Goal: Information Seeking & Learning: Learn about a topic

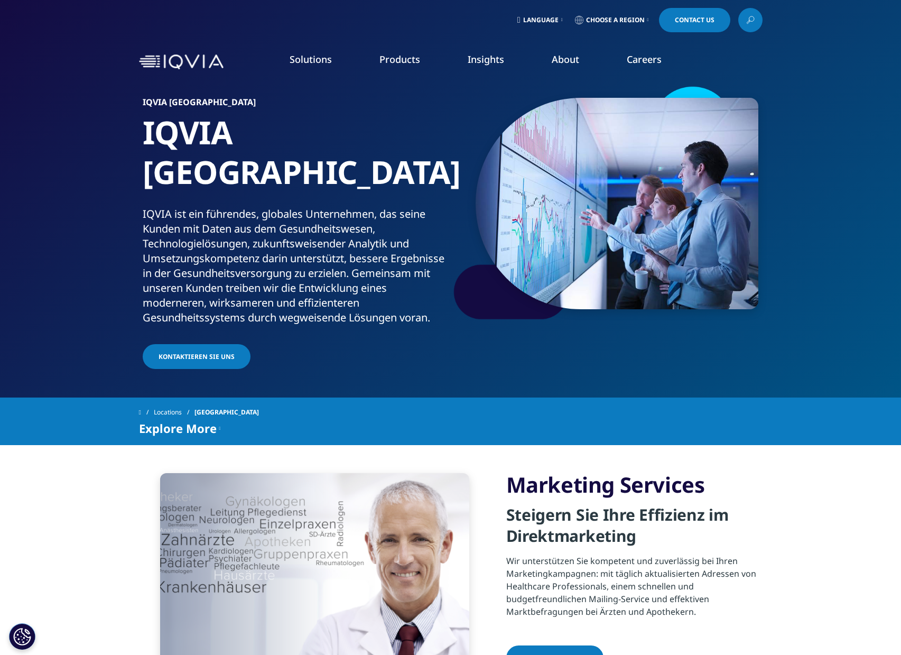
click at [144, 173] on link "Research & Development" at bounding box center [107, 171] width 102 height 12
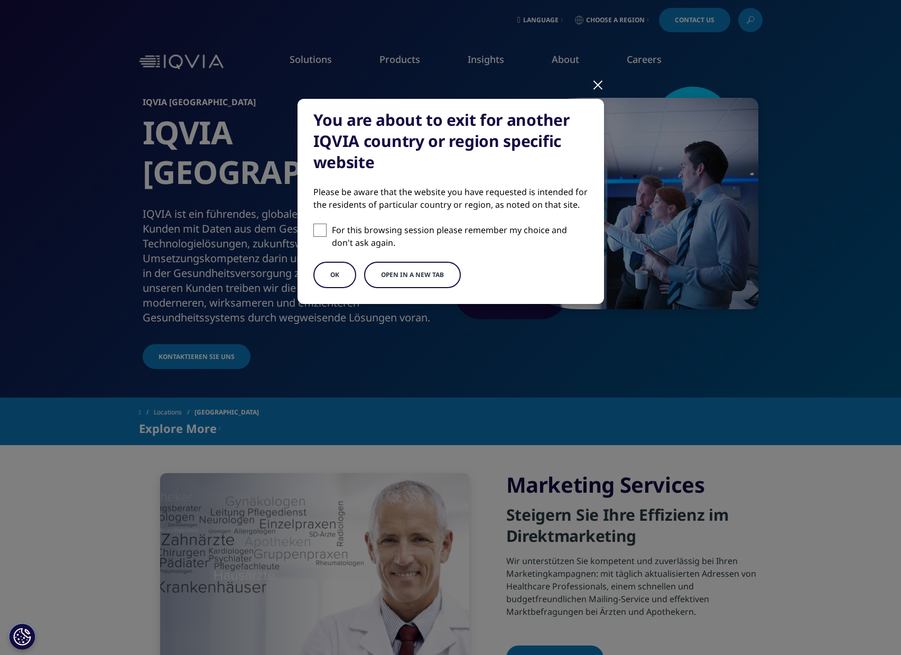
click at [601, 88] on div at bounding box center [598, 84] width 12 height 29
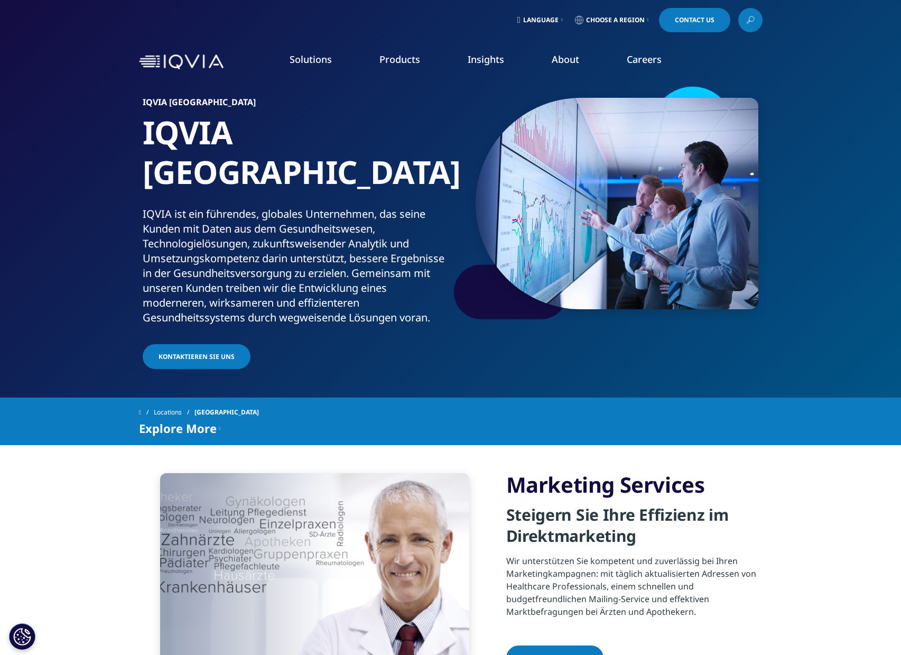
click at [739, 223] on link "Functional Services" at bounding box center [799, 226] width 206 height 12
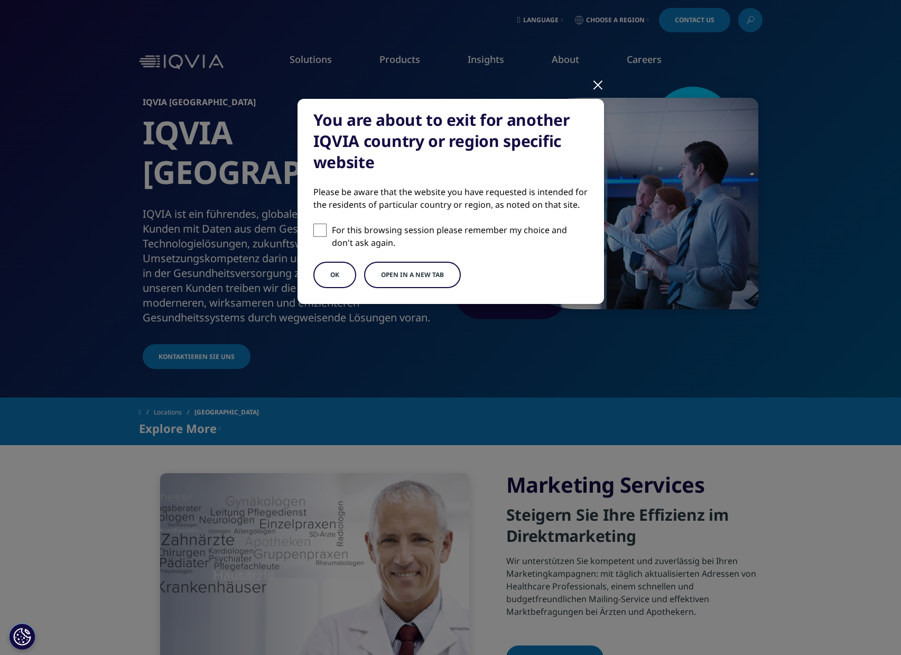
click at [327, 278] on button "OK" at bounding box center [335, 275] width 43 height 26
